Goal: Information Seeking & Learning: Check status

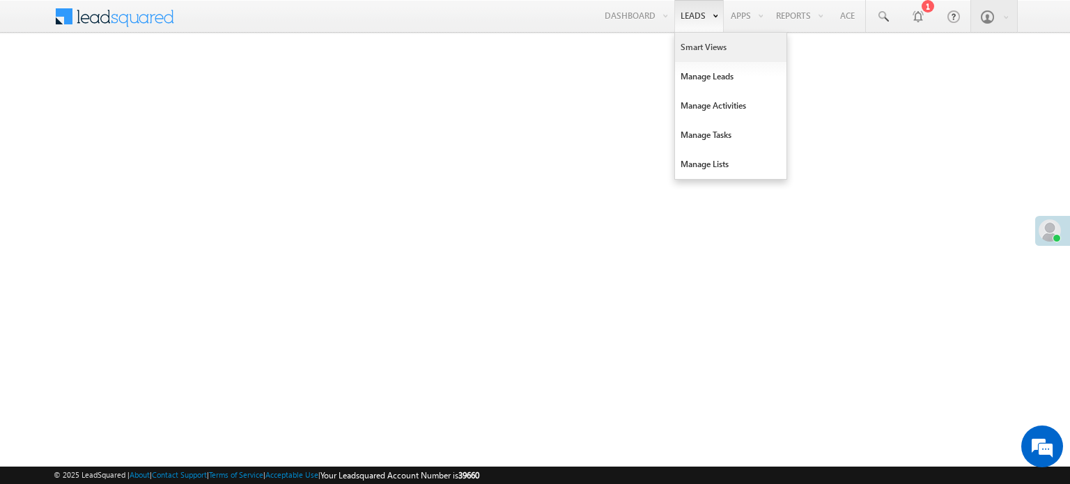
click at [683, 47] on link "Smart Views" at bounding box center [730, 47] width 111 height 29
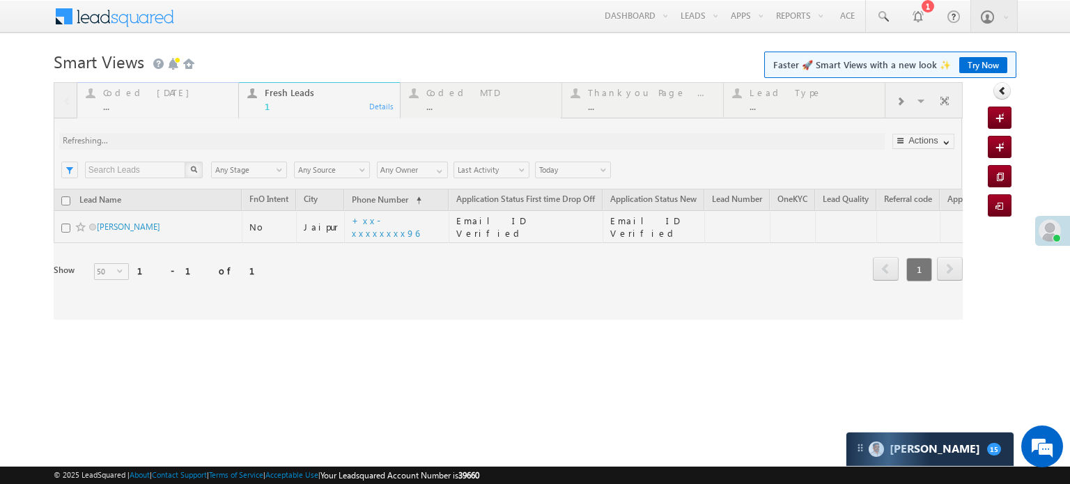
drag, startPoint x: 136, startPoint y: 103, endPoint x: 124, endPoint y: 100, distance: 12.3
click at [124, 100] on div "Coded [DATE] ..." at bounding box center [166, 97] width 127 height 27
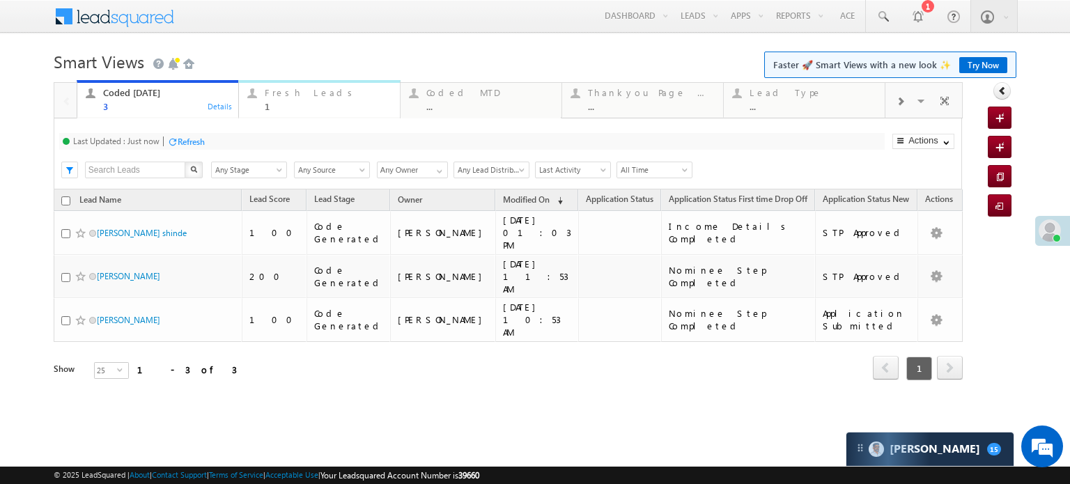
click at [296, 96] on div "Fresh Leads" at bounding box center [328, 92] width 127 height 11
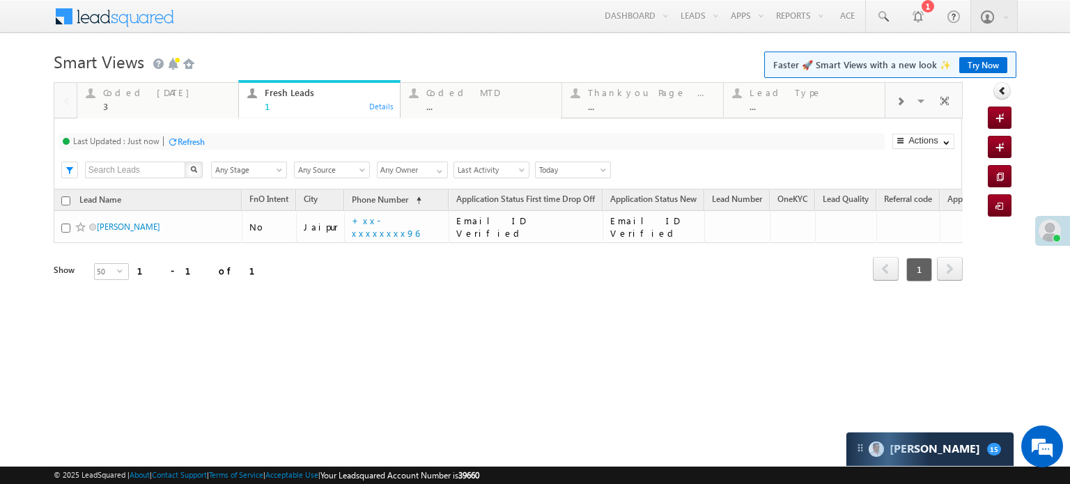
click at [189, 143] on div "Refresh" at bounding box center [191, 141] width 27 height 10
click at [150, 99] on div "Coded [DATE] 3" at bounding box center [166, 97] width 127 height 27
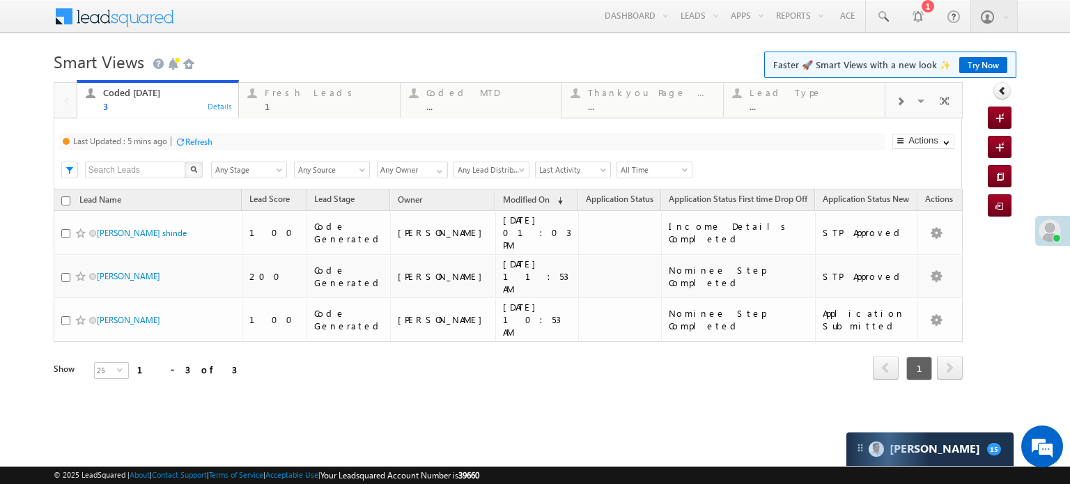
click at [189, 140] on div "Refresh" at bounding box center [198, 141] width 27 height 10
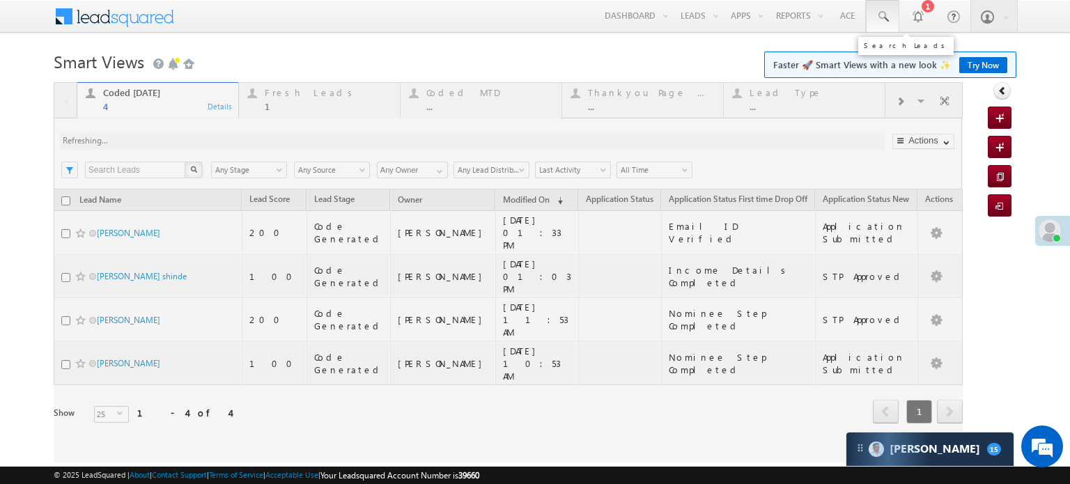
click at [872, 19] on link at bounding box center [882, 16] width 33 height 32
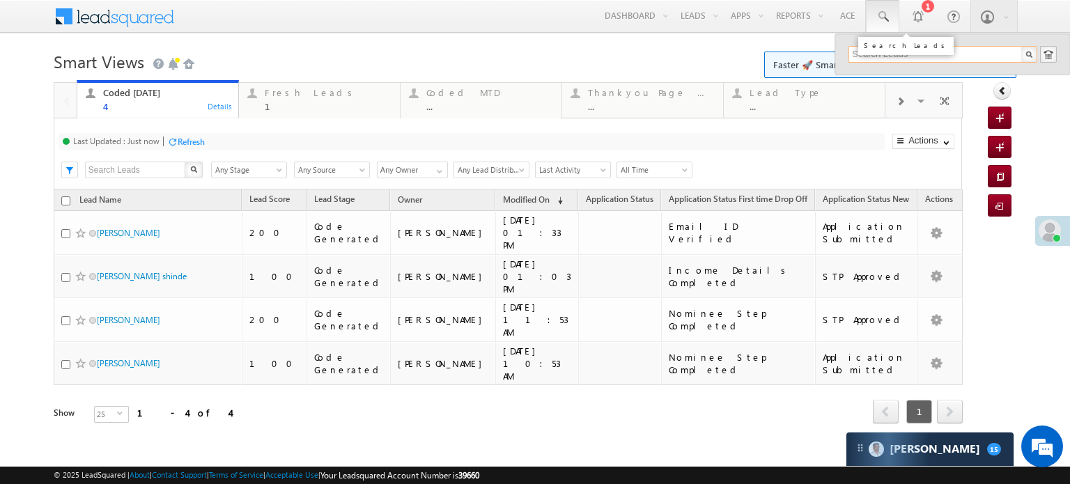
paste input "EQ28394047"
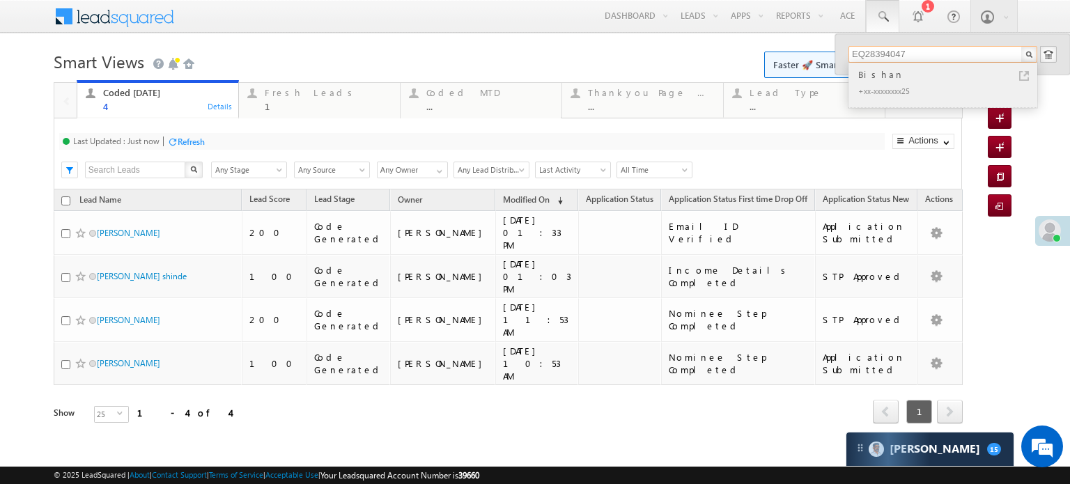
type input "EQ28394047"
click at [960, 84] on div "+xx-xxxxxxxx25" at bounding box center [948, 90] width 187 height 17
